Goal: Find specific page/section: Find specific page/section

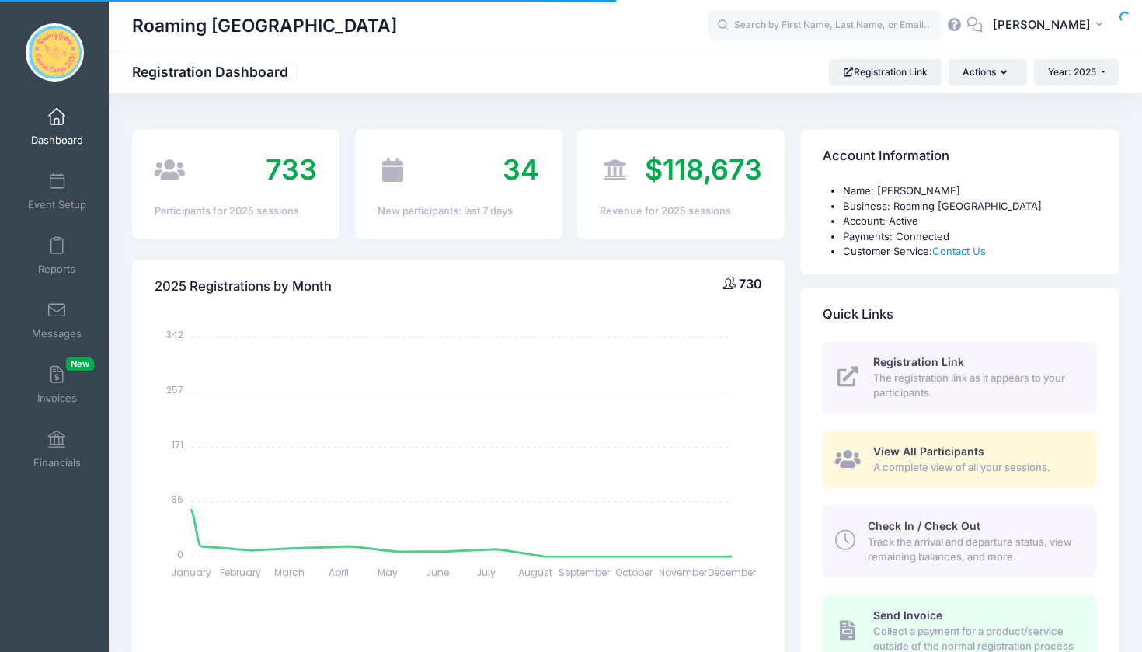
select select
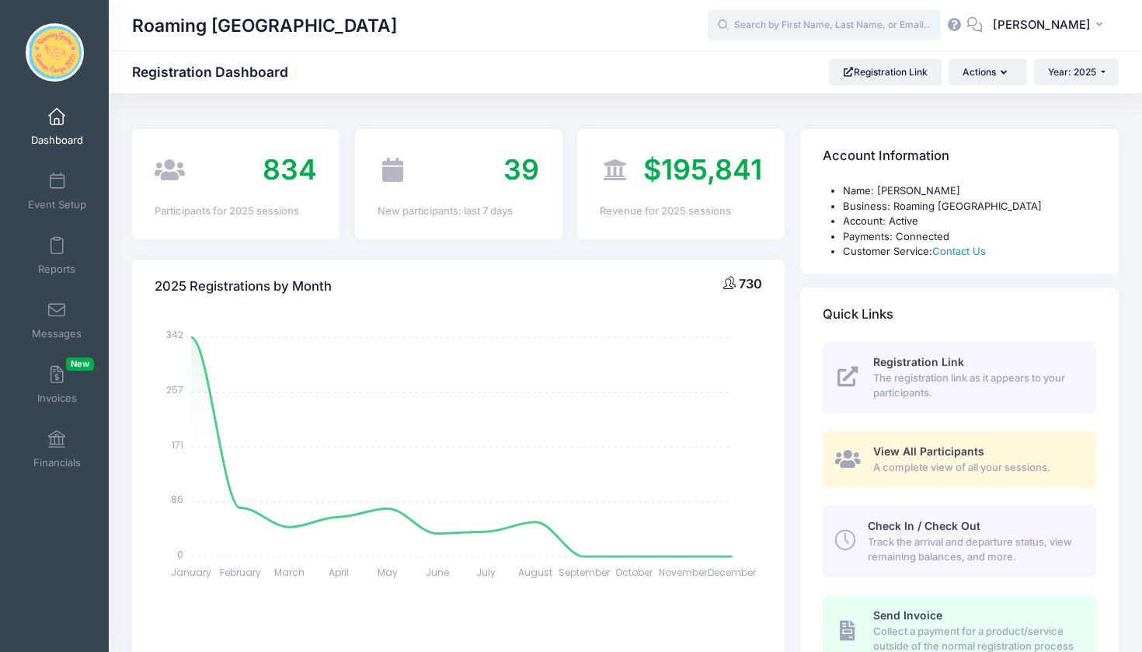
click at [845, 28] on input "text" at bounding box center [824, 25] width 233 height 31
type input "b"
type input "h"
type input "p"
type input "t"
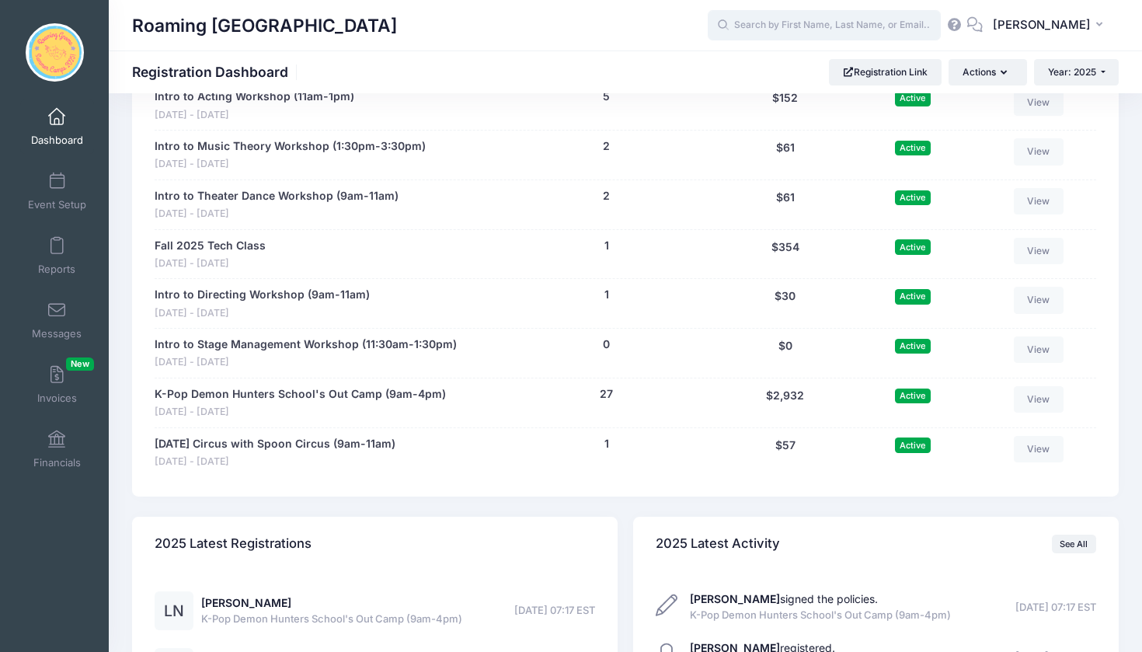
scroll to position [3186, 0]
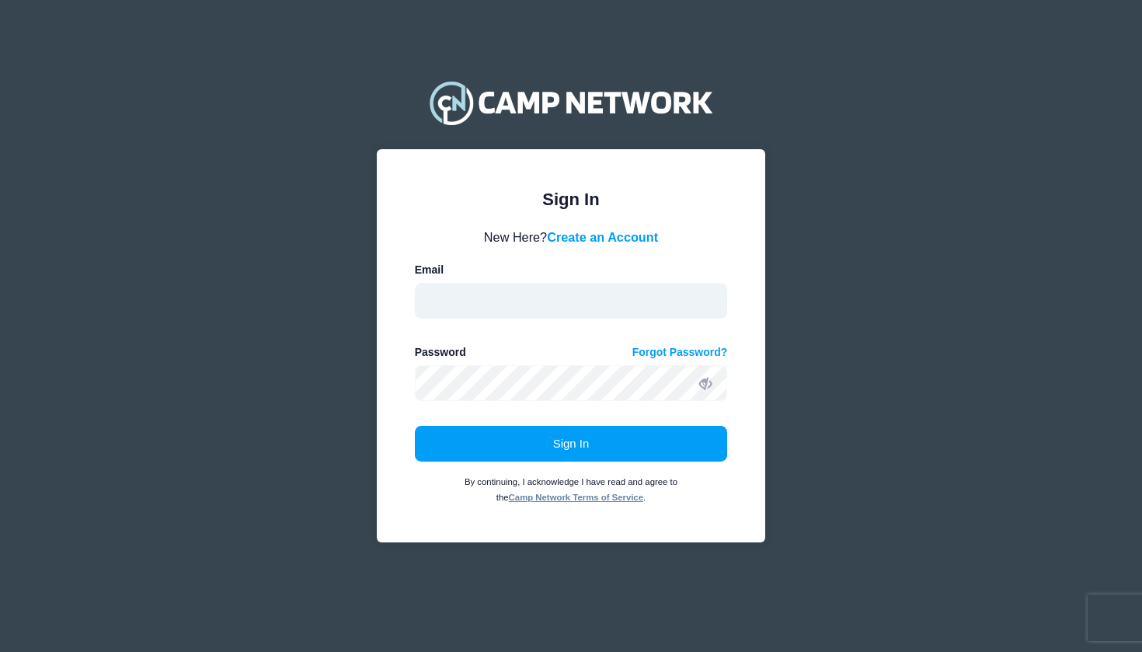
type input "[EMAIL_ADDRESS][DOMAIN_NAME]"
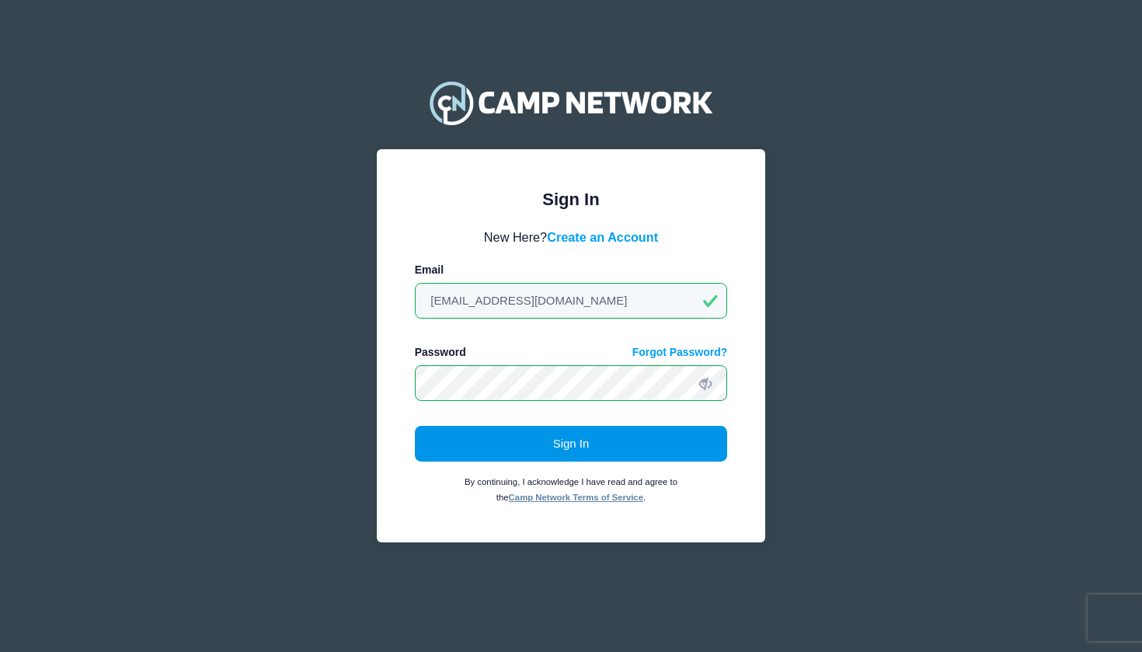
click at [544, 450] on button "Sign In" at bounding box center [571, 444] width 313 height 36
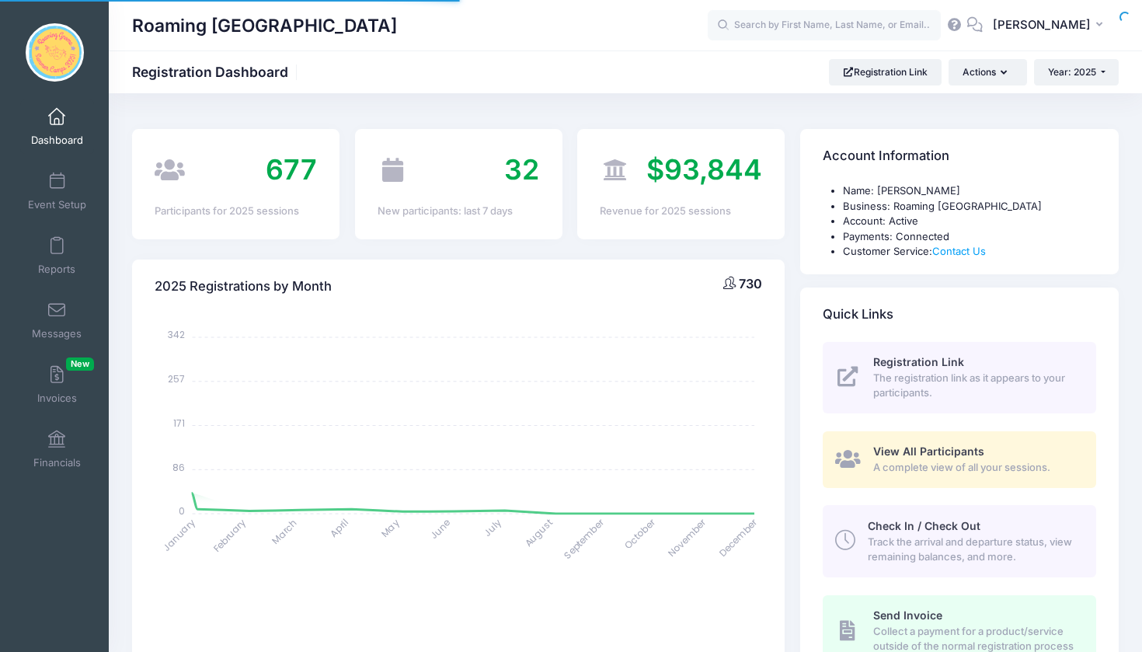
select select
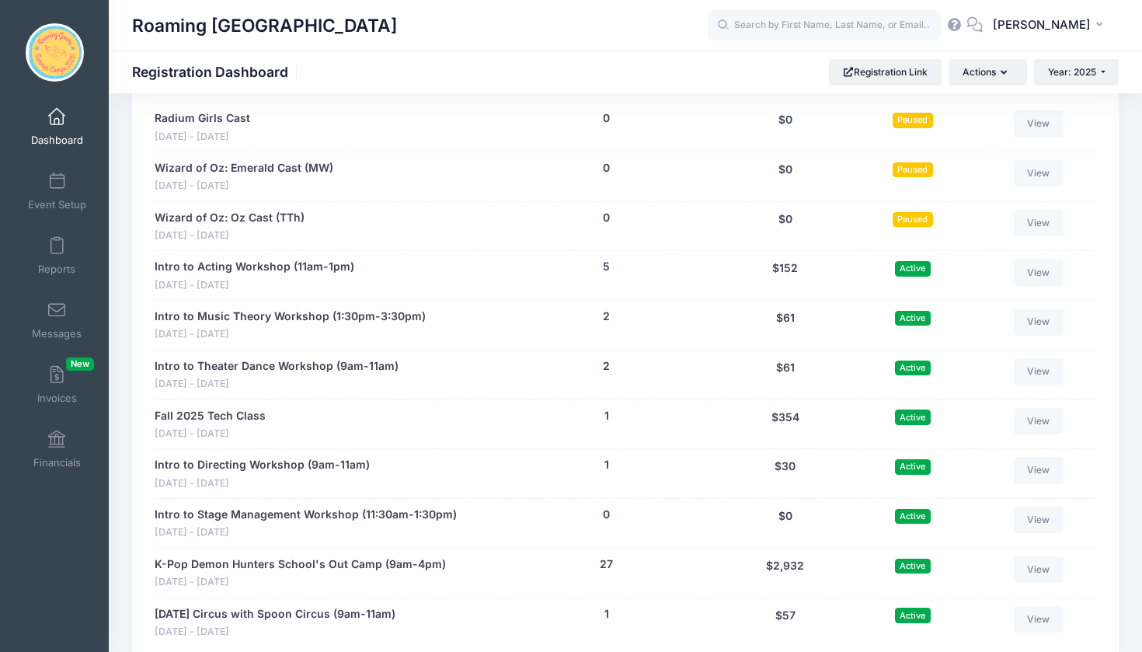
scroll to position [3018, 0]
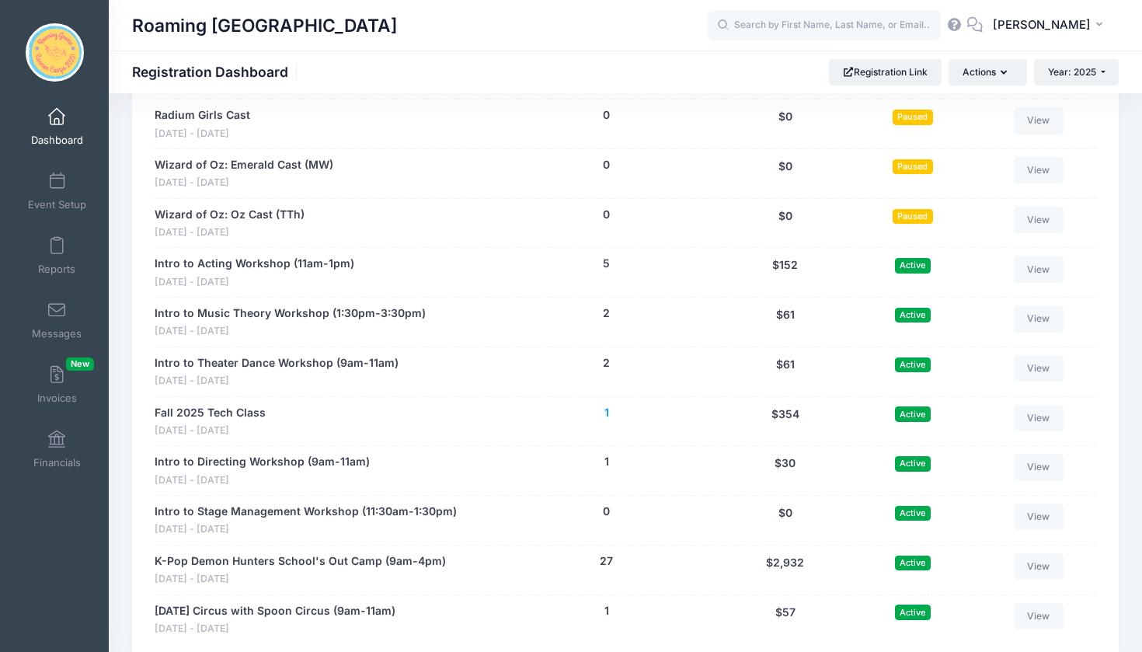
click at [608, 405] on button "1" at bounding box center [606, 413] width 5 height 16
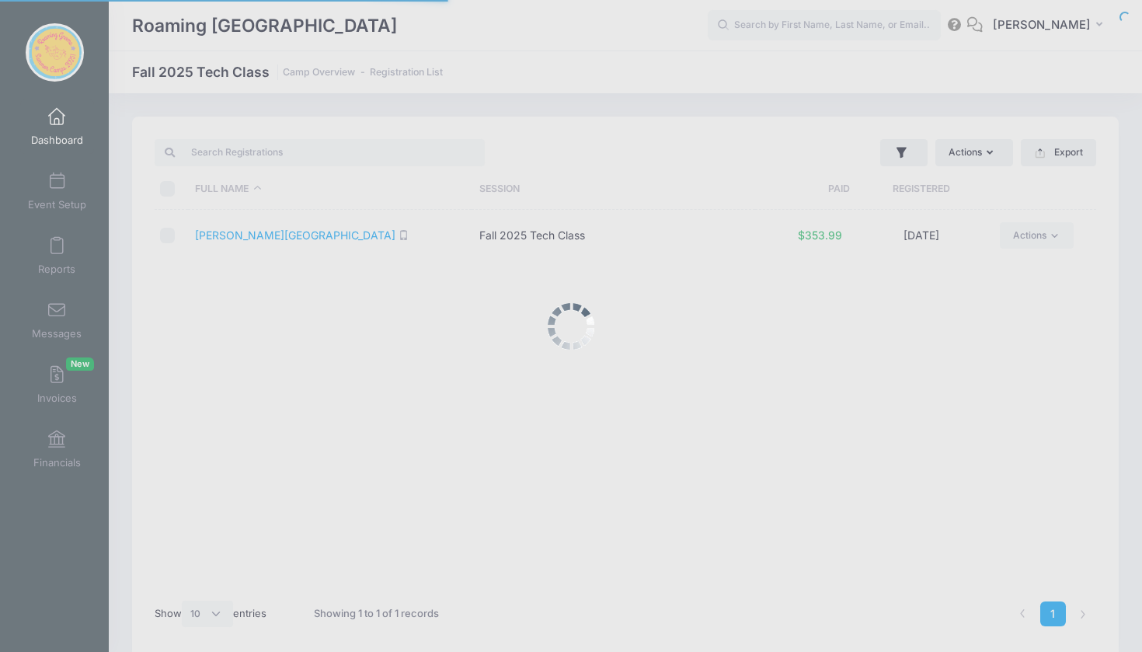
select select "10"
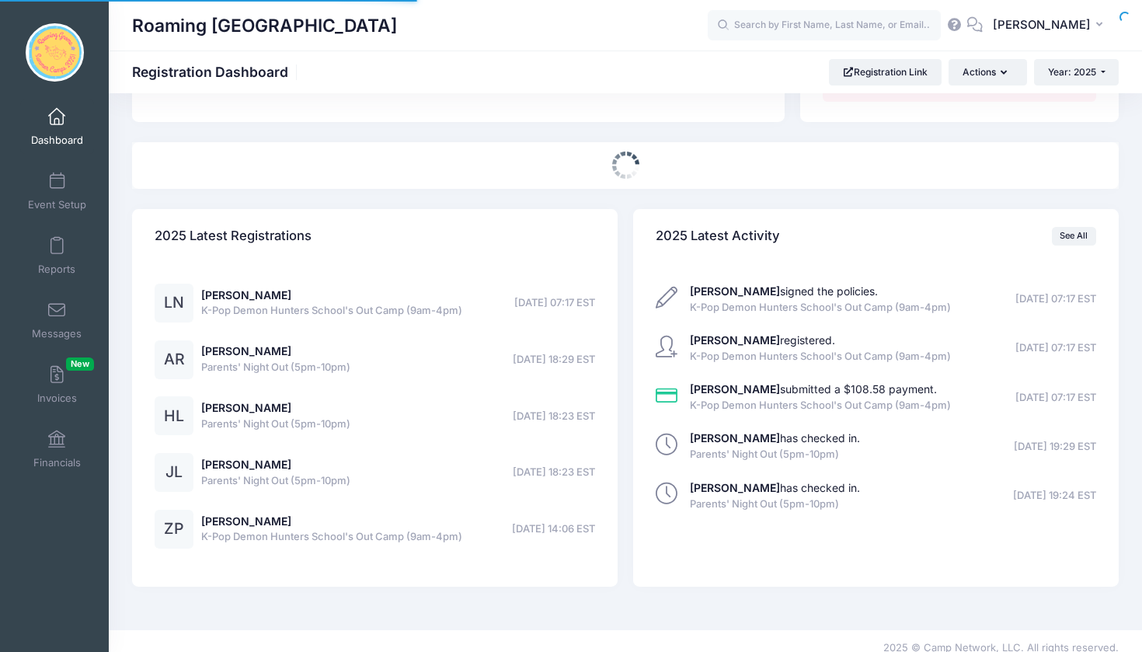
select select
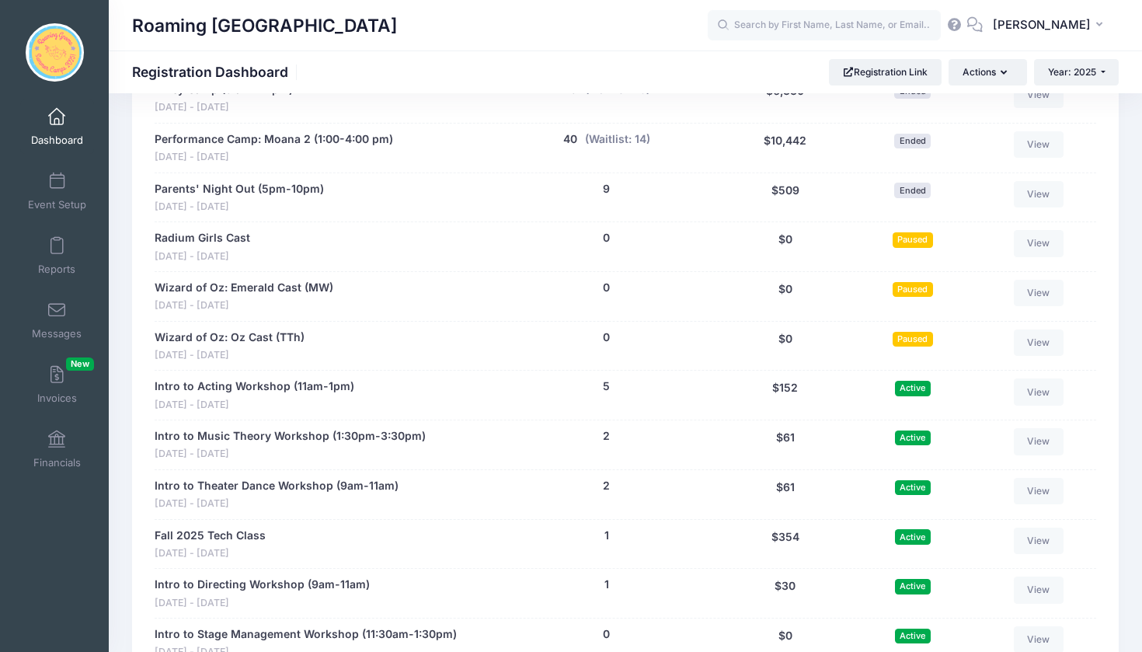
scroll to position [2889, 0]
